Goal: Book appointment/travel/reservation

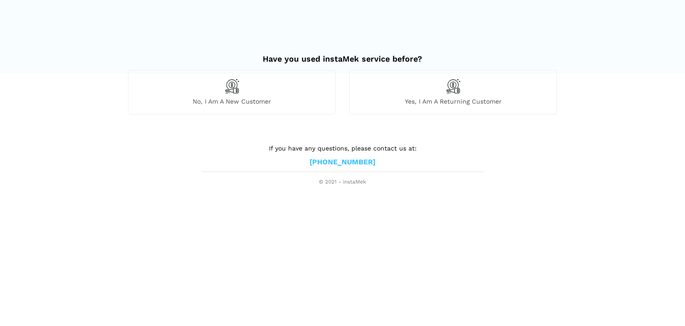
click at [291, 93] on div "No, I am a new customer" at bounding box center [232, 92] width 208 height 44
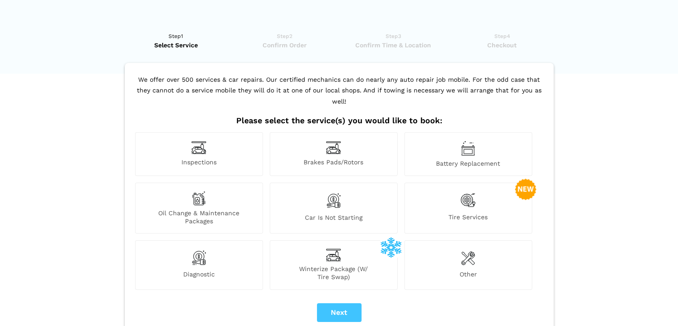
click at [493, 193] on div "Tire Services" at bounding box center [469, 207] width 128 height 51
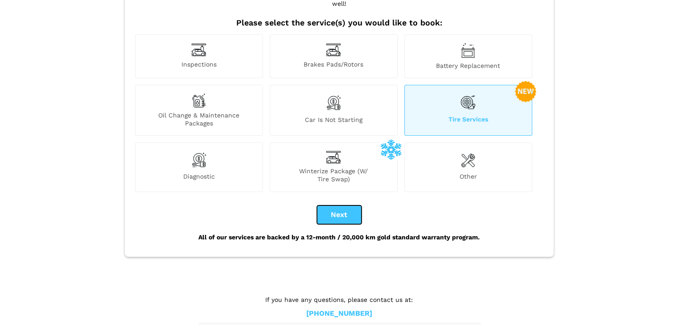
click at [355, 205] on button "Next" at bounding box center [339, 214] width 45 height 19
checkbox input "true"
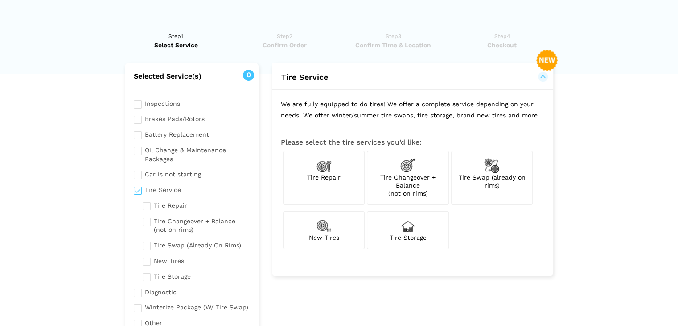
click at [494, 168] on img at bounding box center [491, 165] width 15 height 15
checkbox input "true"
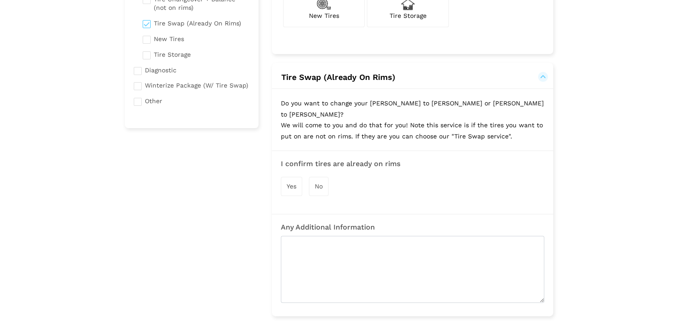
scroll to position [223, 0]
drag, startPoint x: 298, startPoint y: 174, endPoint x: 308, endPoint y: 182, distance: 13.0
click at [298, 175] on div "Yes" at bounding box center [291, 184] width 21 height 19
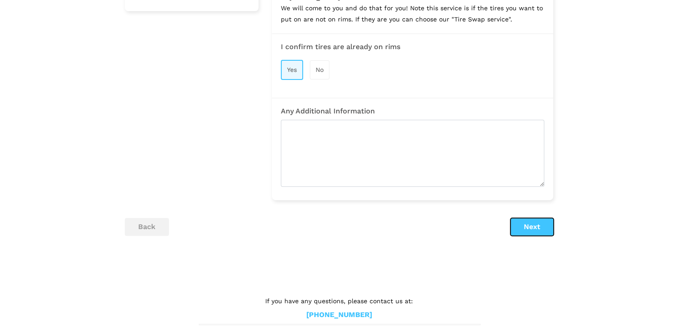
click at [517, 218] on button "Next" at bounding box center [532, 227] width 43 height 18
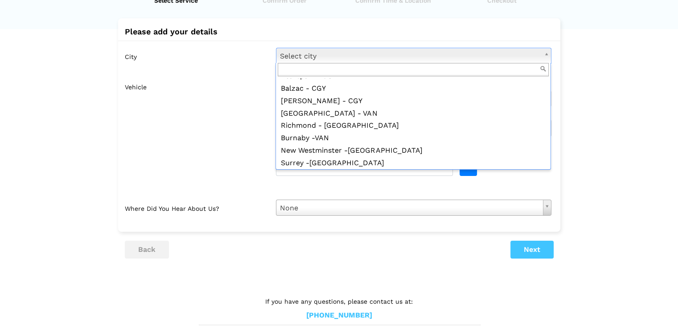
scroll to position [613, 0]
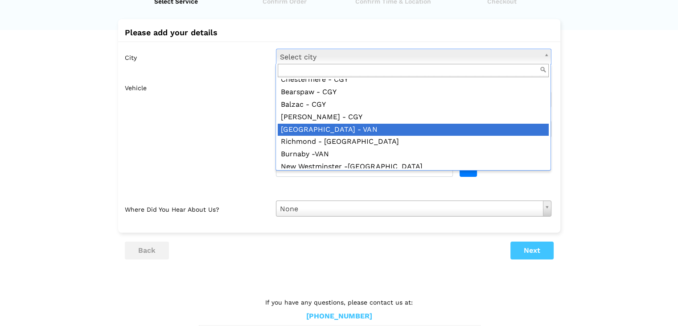
drag, startPoint x: 642, startPoint y: 107, endPoint x: 637, endPoint y: 106, distance: 4.5
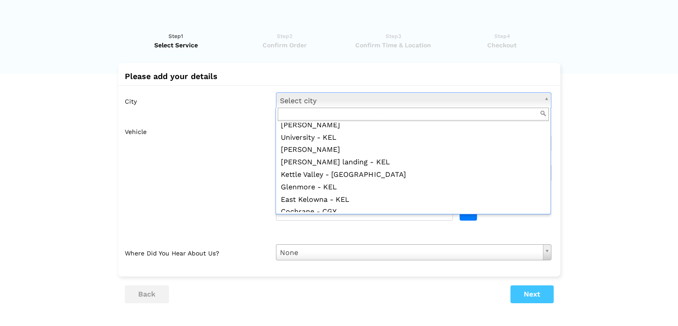
scroll to position [1014, 0]
